Goal: Information Seeking & Learning: Check status

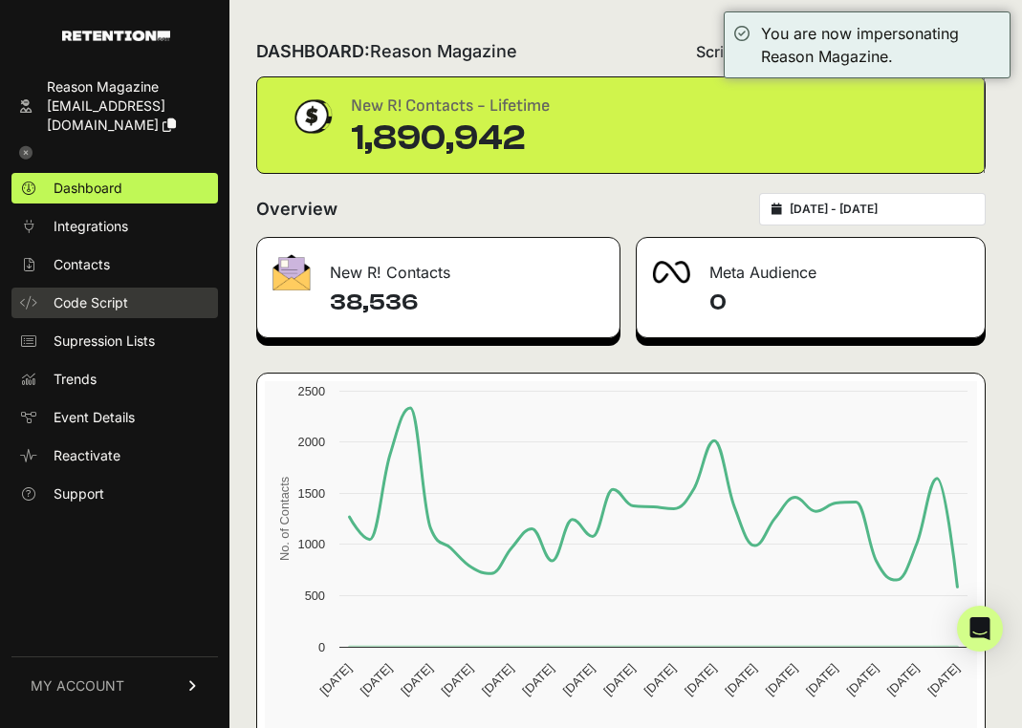
click at [61, 294] on span "Code Script" at bounding box center [91, 302] width 75 height 19
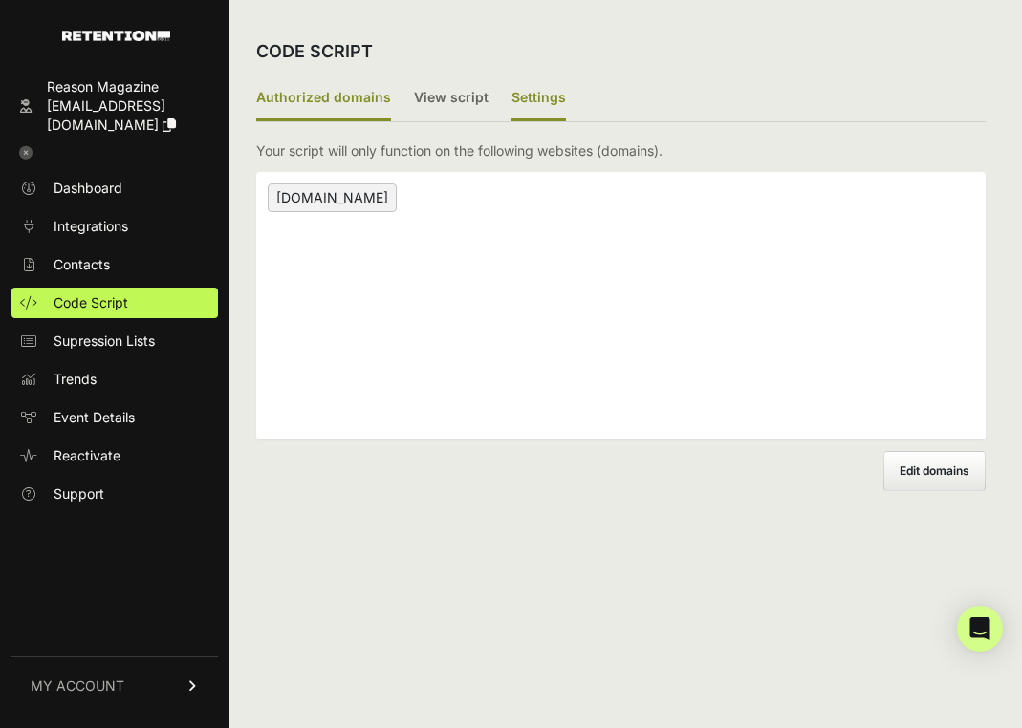
click at [531, 90] on label "Settings" at bounding box center [538, 98] width 54 height 45
click at [0, 0] on input "Settings" at bounding box center [0, 0] width 0 height 0
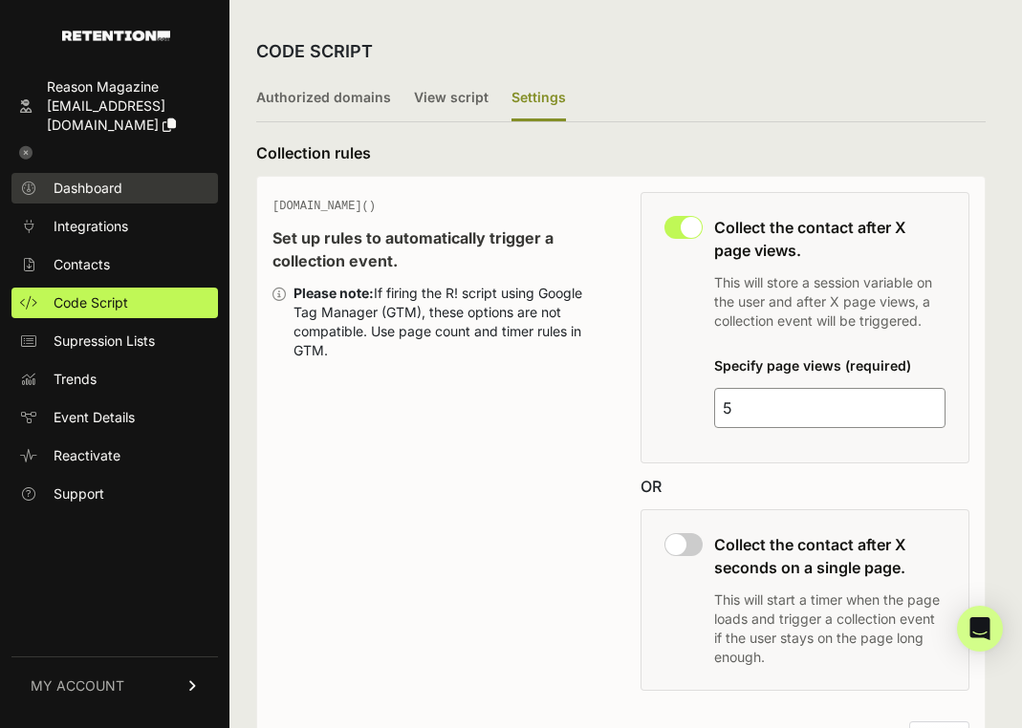
click at [73, 180] on span "Dashboard" at bounding box center [88, 188] width 69 height 19
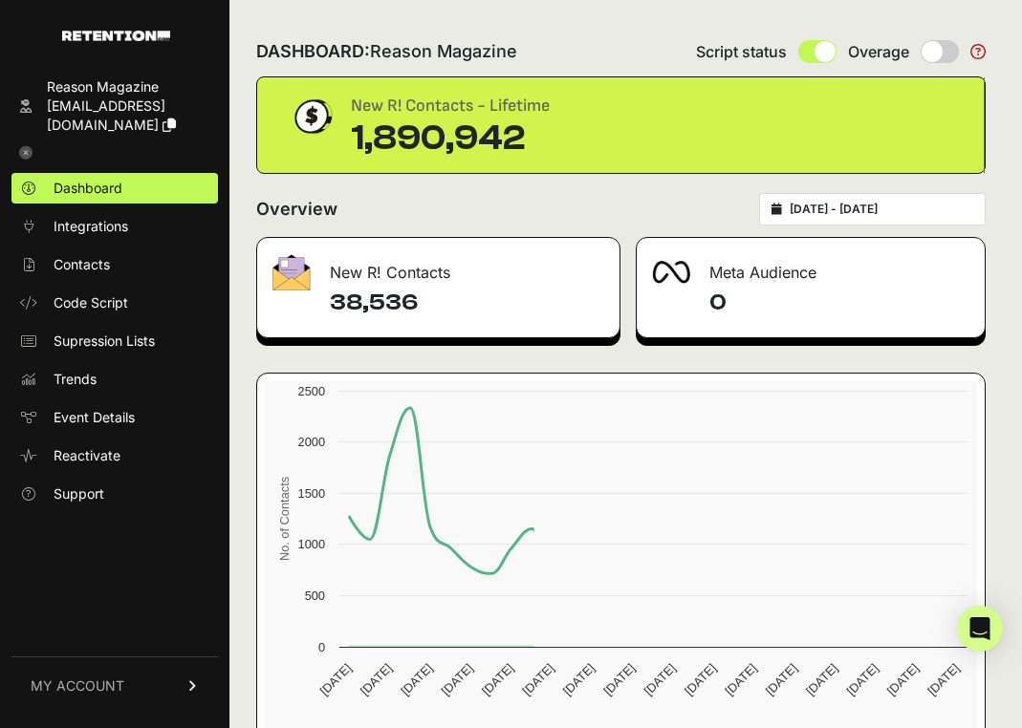
click at [84, 282] on ul "Dashboard Integrations Contacts Code Script Supression Lists Trends Event Detai…" at bounding box center [114, 341] width 206 height 336
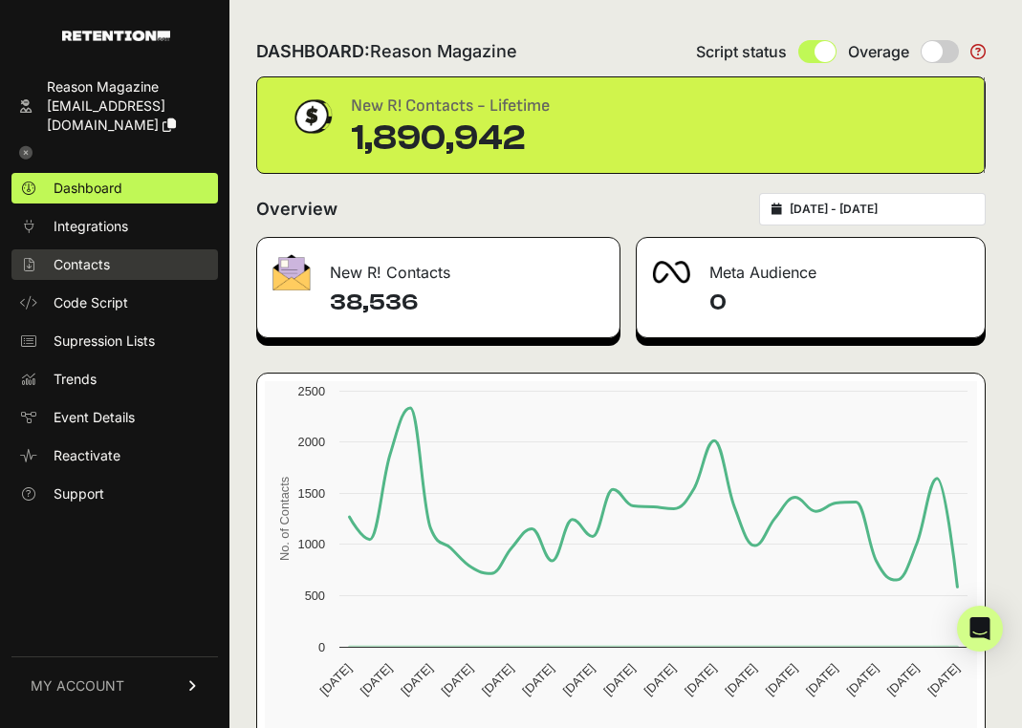
click at [84, 268] on span "Contacts" at bounding box center [82, 264] width 56 height 19
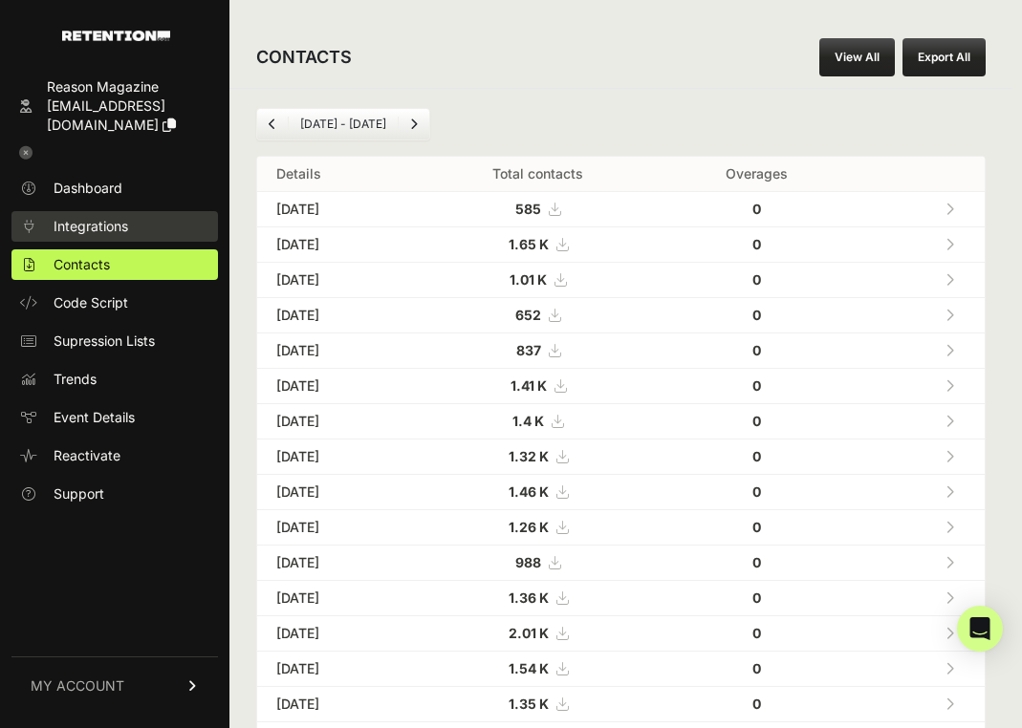
click at [86, 228] on span "Integrations" at bounding box center [91, 226] width 75 height 19
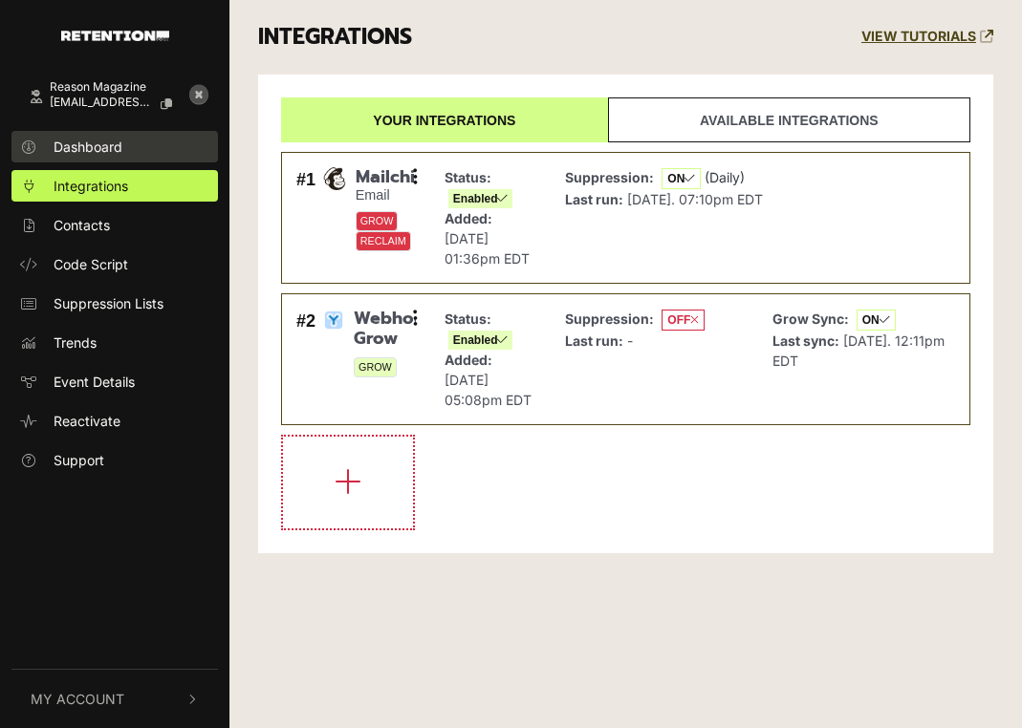
click at [79, 155] on span "Dashboard" at bounding box center [88, 147] width 69 height 20
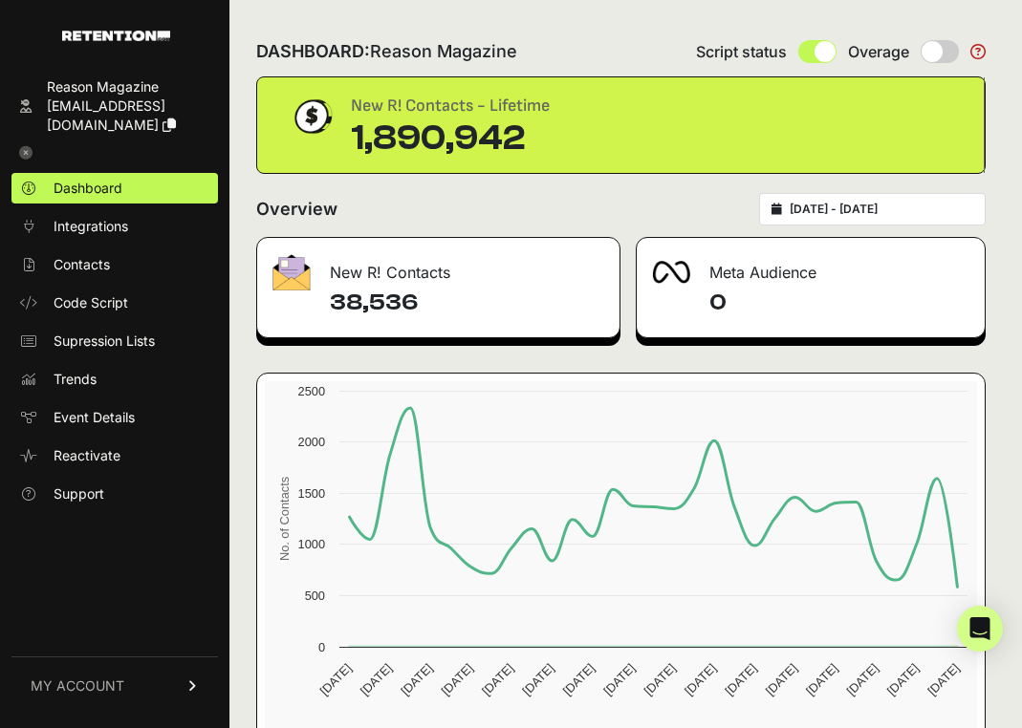
click at [245, 213] on div "DASHBOARD: Reason Magazine Script status Overage New R! Contacts - Lifetime 1,8…" at bounding box center [620, 399] width 783 height 799
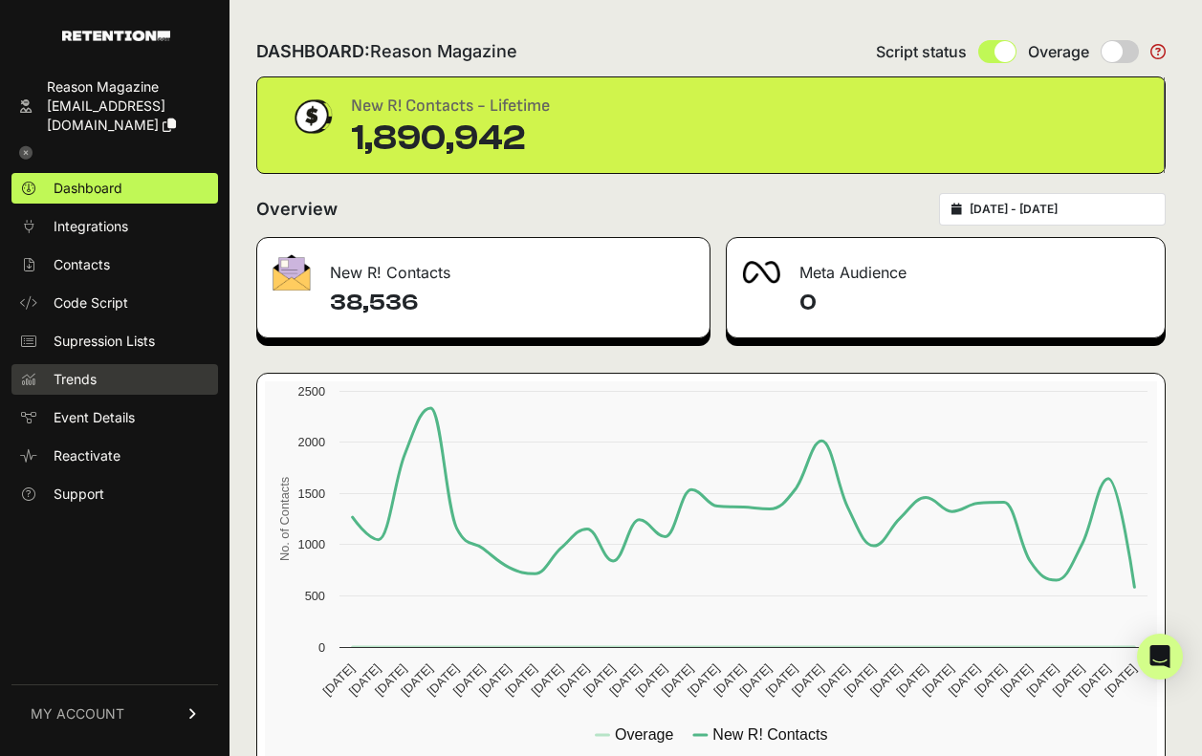
click at [84, 365] on link "Trends" at bounding box center [114, 379] width 206 height 31
click at [71, 379] on span "Trends" at bounding box center [75, 379] width 43 height 19
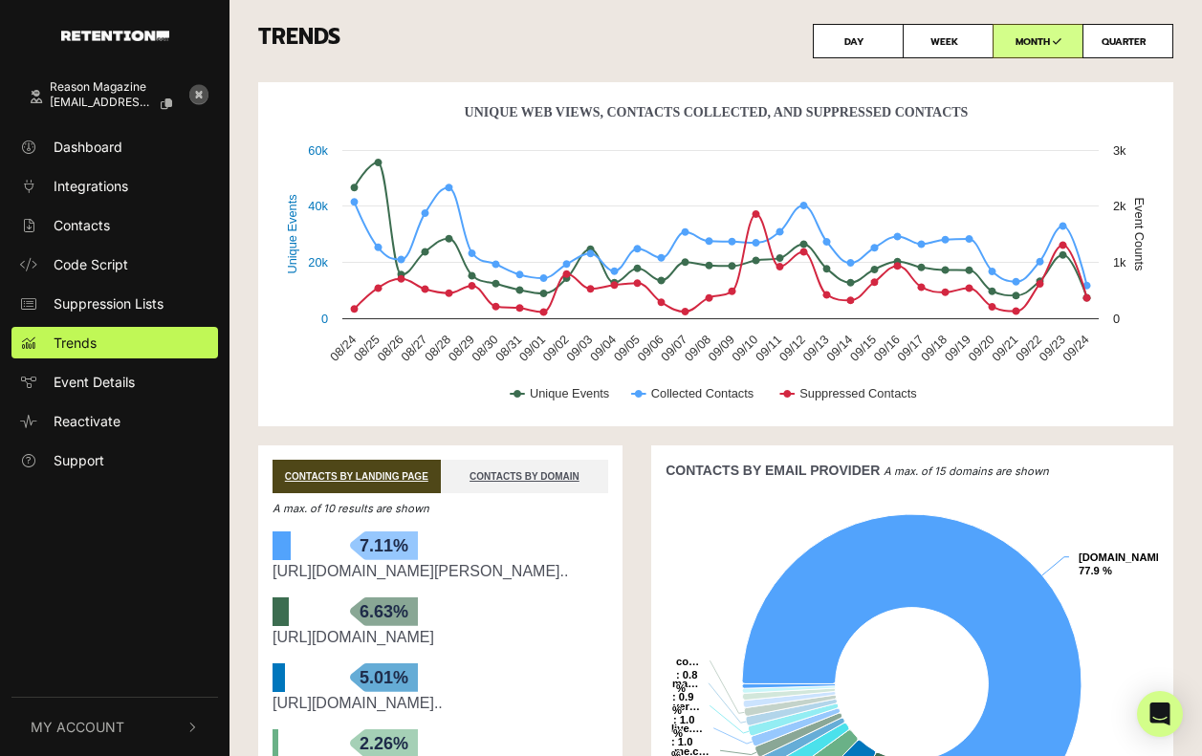
click at [1109, 49] on label "QUARTER" at bounding box center [1127, 41] width 91 height 34
radio input "true"
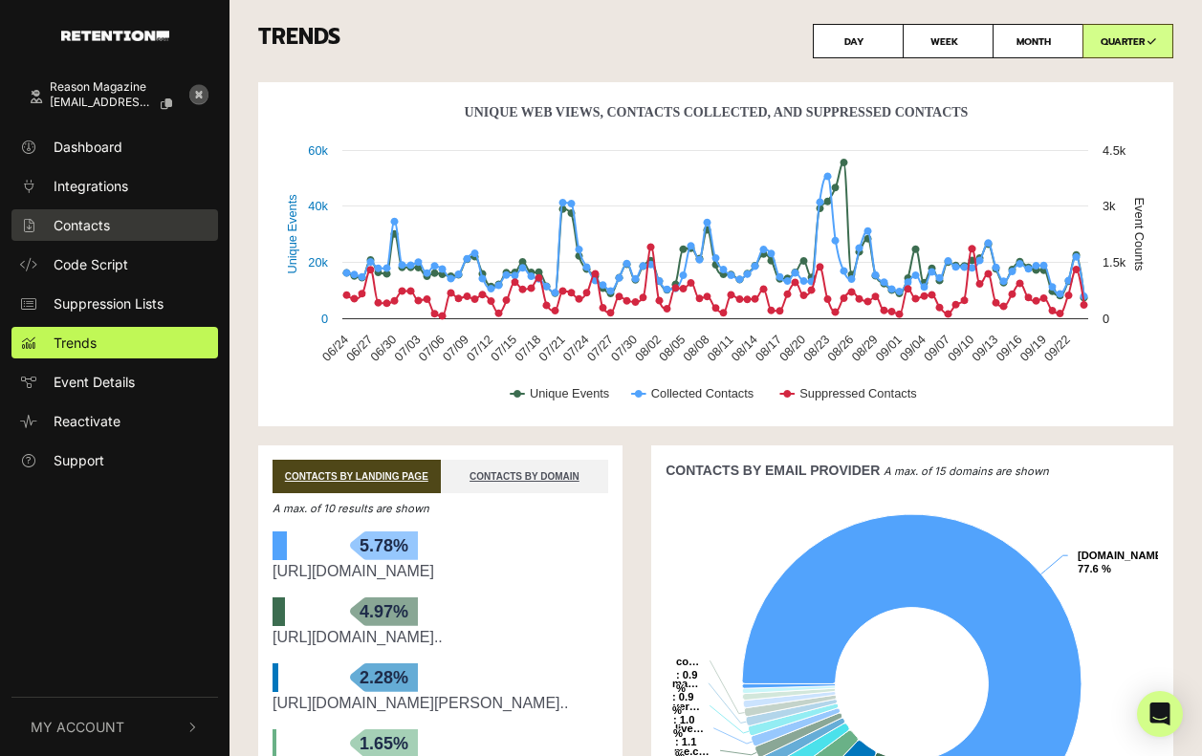
click at [90, 236] on link "Contacts" at bounding box center [114, 225] width 206 height 32
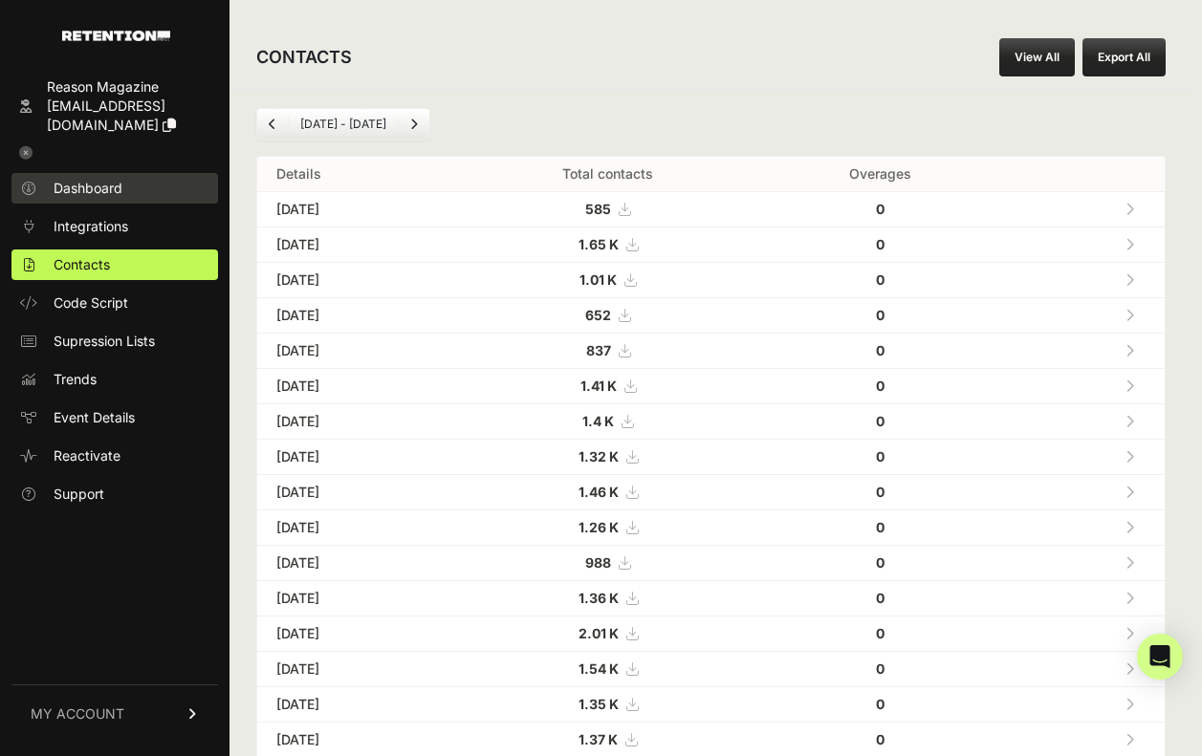
click at [79, 182] on span "Dashboard" at bounding box center [88, 188] width 69 height 19
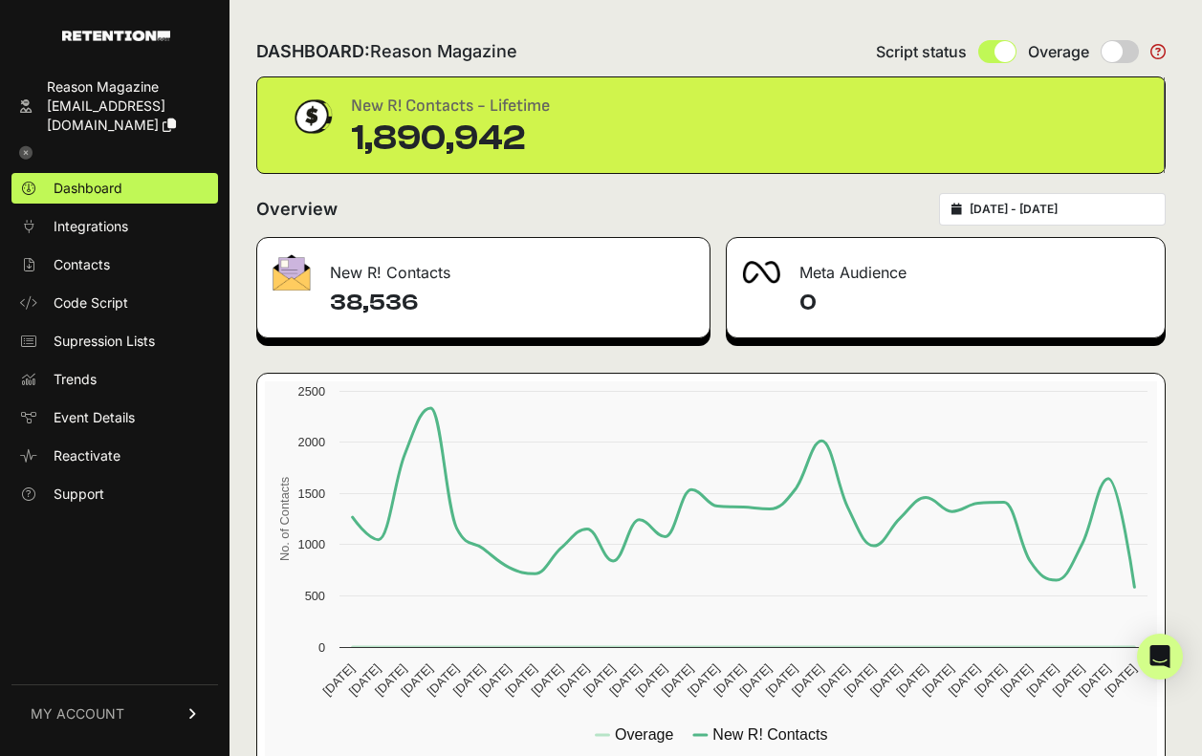
click at [1075, 238] on div "Meta Audience" at bounding box center [945, 266] width 439 height 57
click at [1056, 204] on input "[DATE] - [DATE]" at bounding box center [1061, 209] width 184 height 15
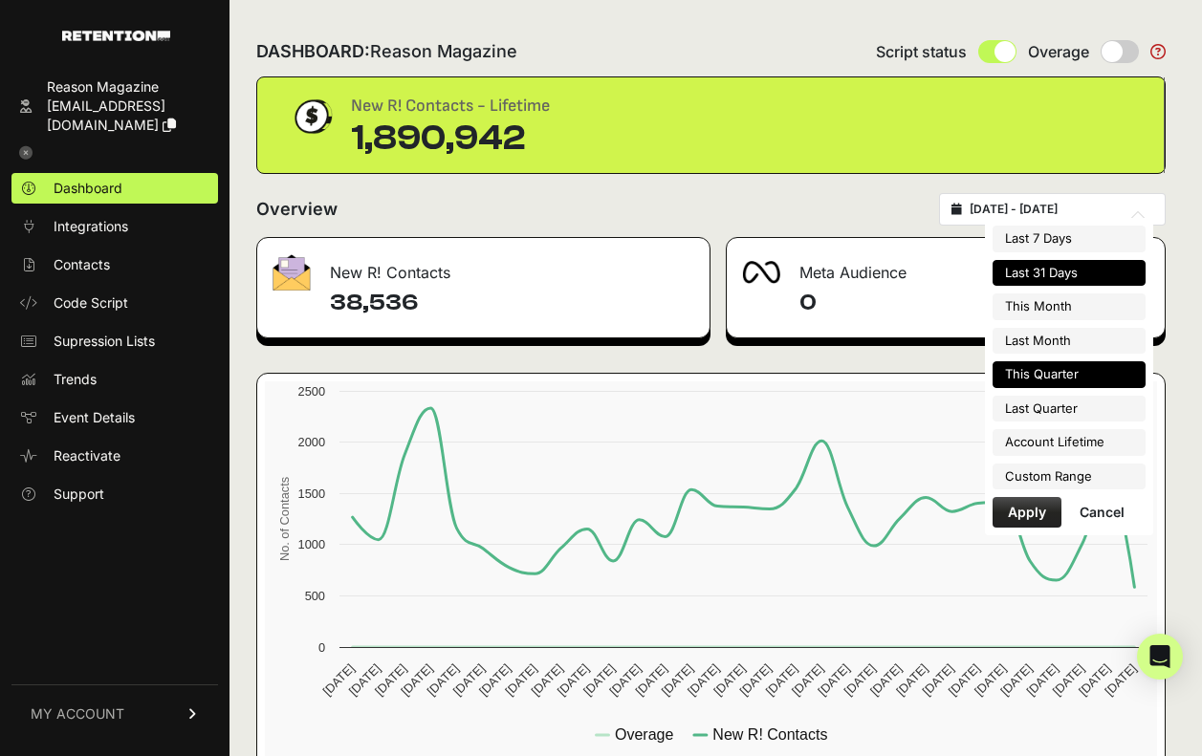
click at [1037, 379] on li "This Quarter" at bounding box center [1068, 374] width 153 height 27
type input "[DATE] - [DATE]"
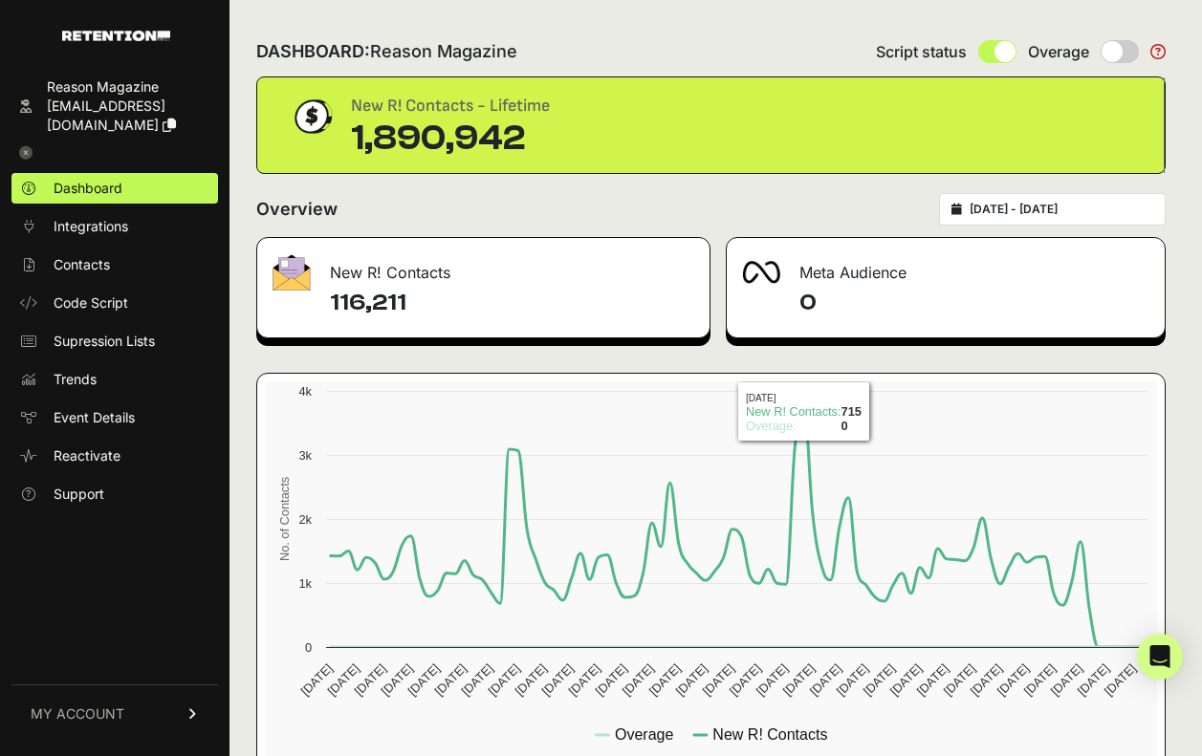
click at [792, 193] on div "Overview 2025-07-01 - 2025-09-30" at bounding box center [710, 209] width 909 height 32
click at [28, 153] on icon at bounding box center [25, 152] width 13 height 13
